Goal: Navigation & Orientation: Understand site structure

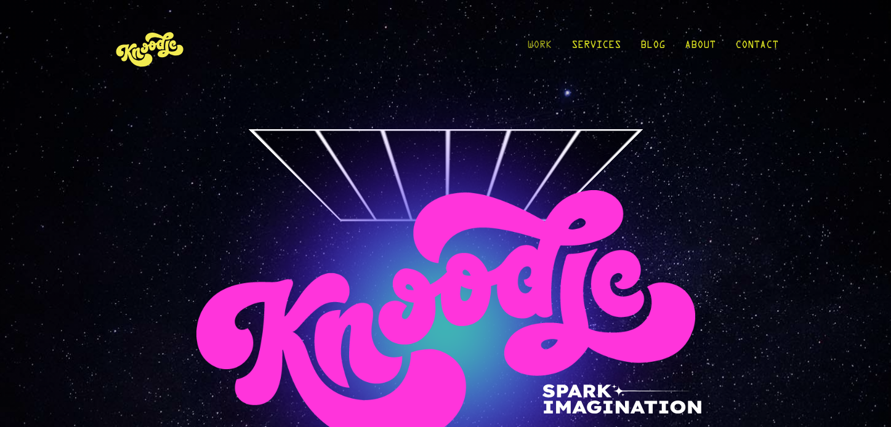
click at [541, 41] on link "Work" at bounding box center [539, 48] width 25 height 57
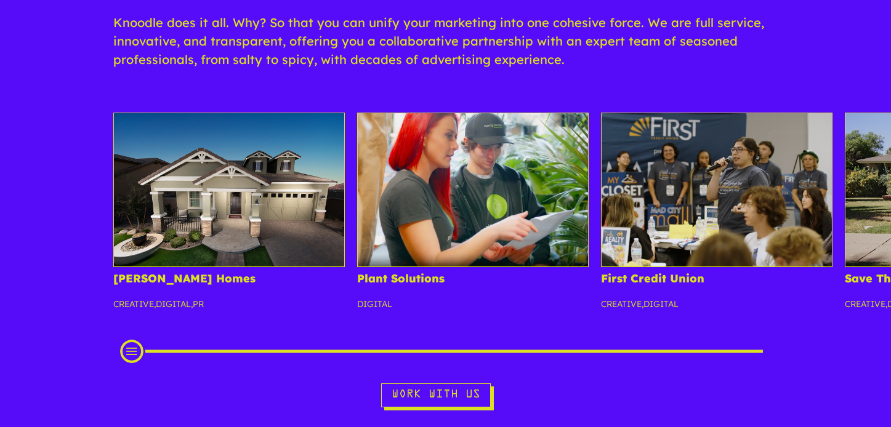
click at [558, 291] on h4 "Plant Solutions" at bounding box center [473, 283] width 232 height 21
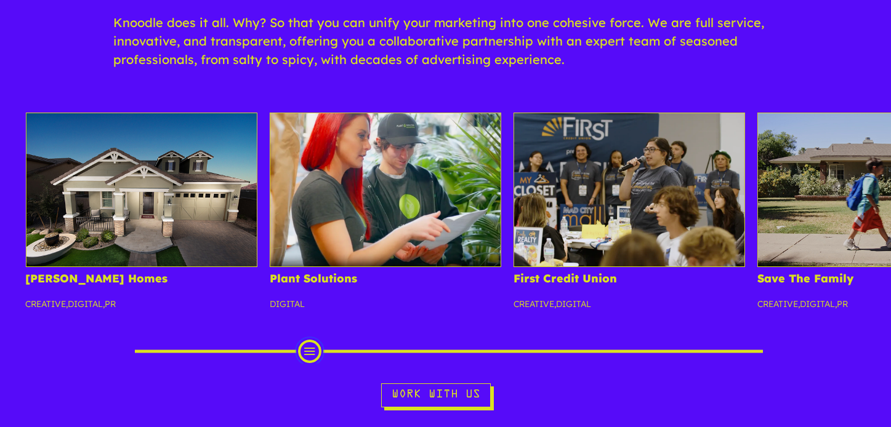
drag, startPoint x: 133, startPoint y: 352, endPoint x: 312, endPoint y: 355, distance: 178.6
click at [312, 355] on div "Scroll Projects" at bounding box center [309, 351] width 23 height 23
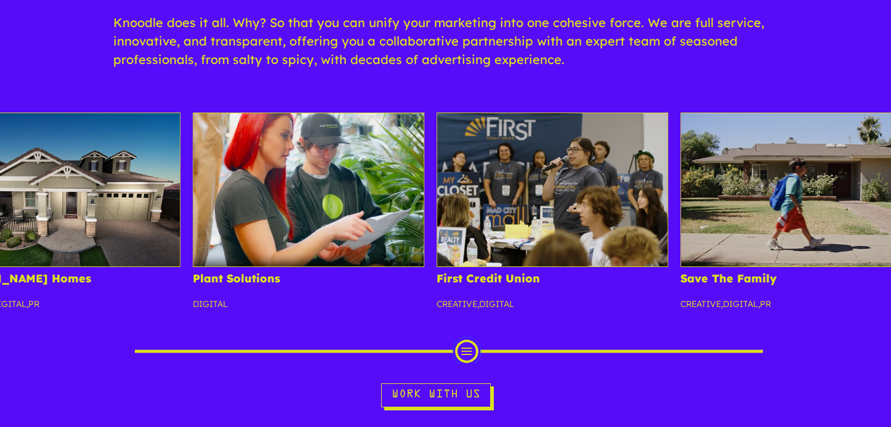
drag, startPoint x: 308, startPoint y: 357, endPoint x: 465, endPoint y: 352, distance: 156.5
click at [465, 352] on div "Scroll Projects" at bounding box center [466, 351] width 23 height 23
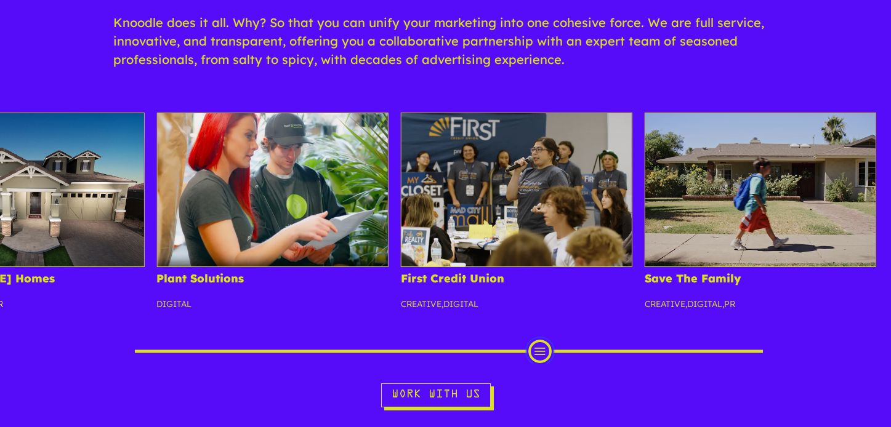
drag, startPoint x: 465, startPoint y: 352, endPoint x: 539, endPoint y: 350, distance: 73.9
click at [539, 350] on div "Scroll Projects" at bounding box center [539, 351] width 23 height 23
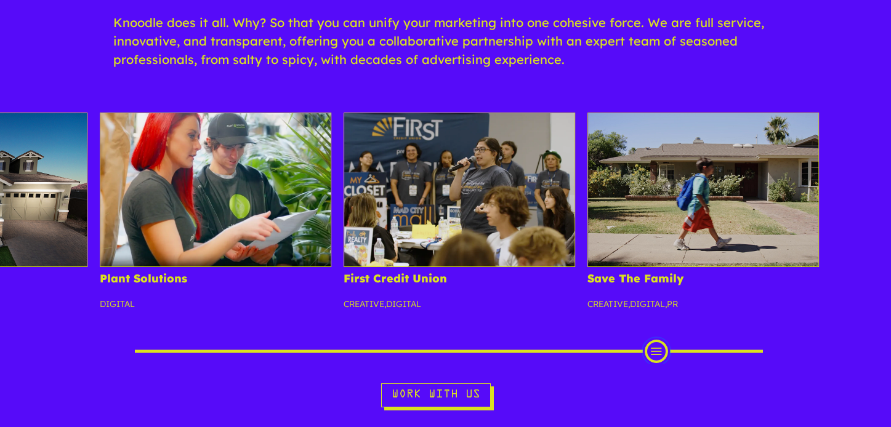
drag, startPoint x: 539, startPoint y: 357, endPoint x: 603, endPoint y: 304, distance: 82.6
click at [605, 304] on div "[PERSON_NAME] Homes Creative , Digital , PR Plant Solutions Digital First Credi…" at bounding box center [445, 238] width 891 height 251
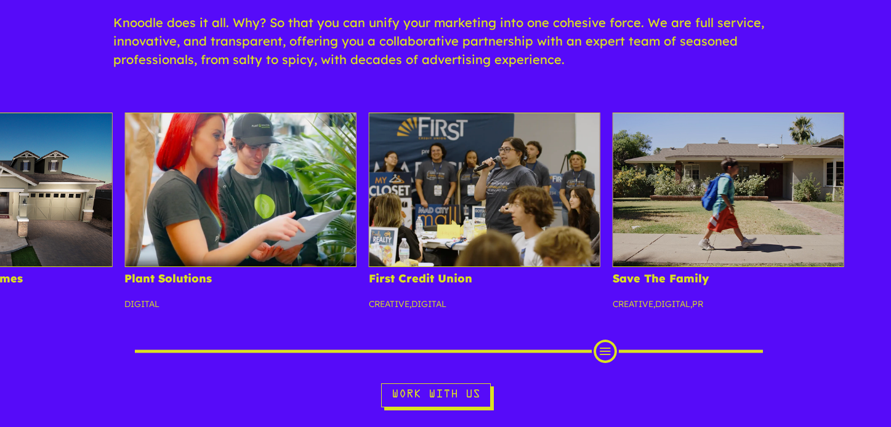
scroll to position [17, 0]
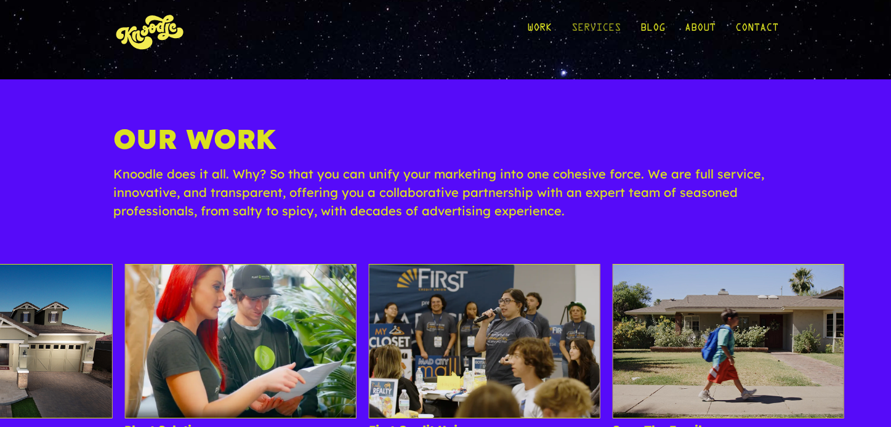
click at [593, 26] on link "Services" at bounding box center [595, 30] width 49 height 57
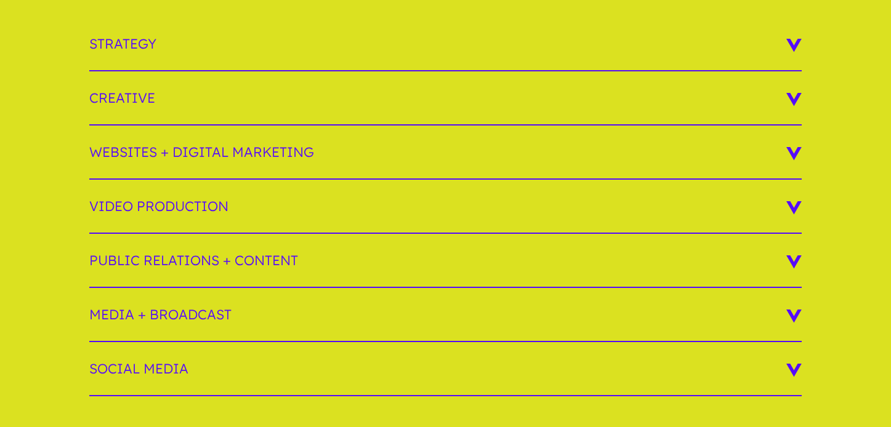
scroll to position [325, 0]
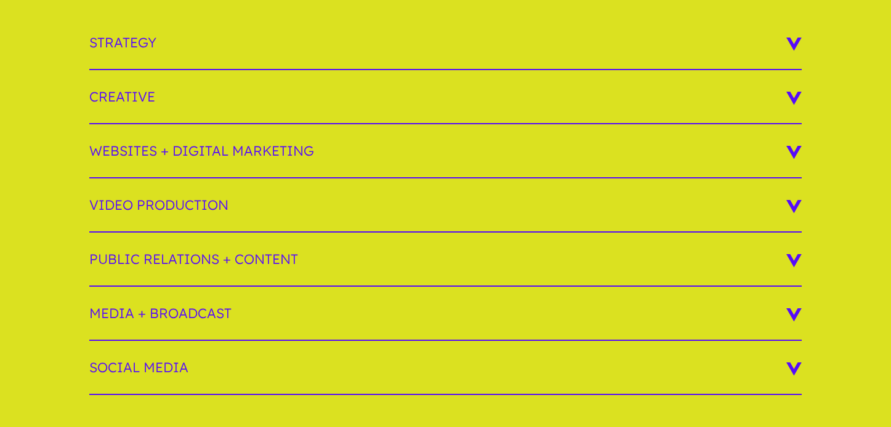
click at [278, 259] on h3 "Public Relations + Content" at bounding box center [445, 260] width 713 height 54
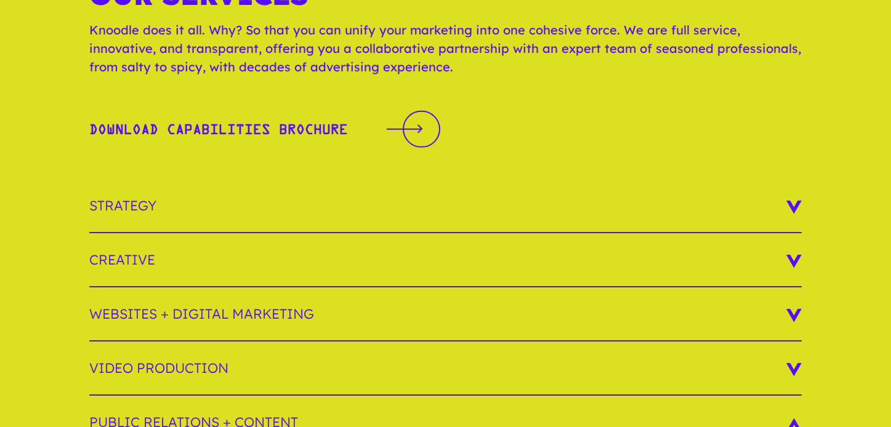
scroll to position [0, 0]
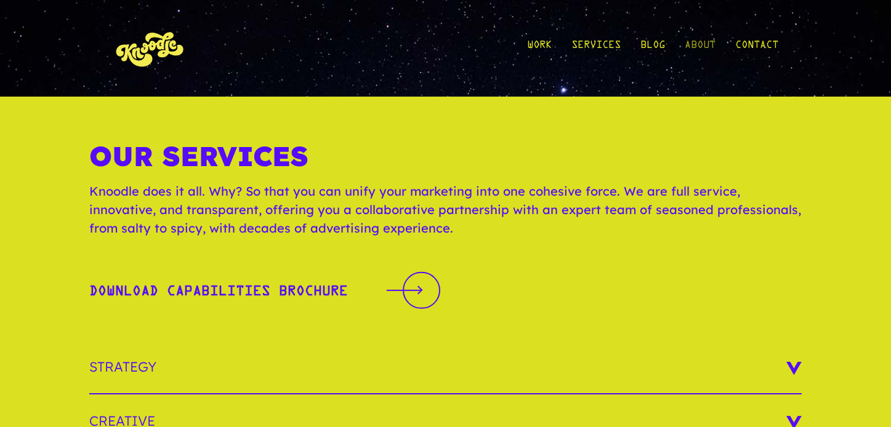
click at [698, 47] on link "About" at bounding box center [700, 48] width 31 height 57
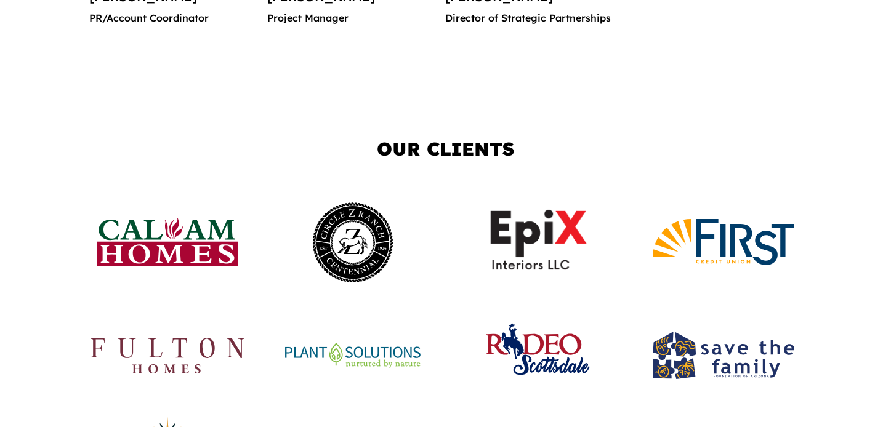
scroll to position [2168, 0]
